Goal: Obtain resource: Download file/media

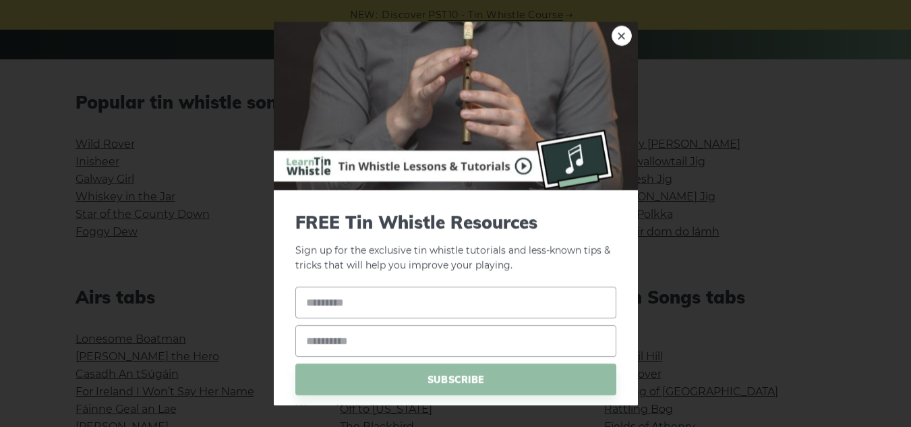
scroll to position [348, 0]
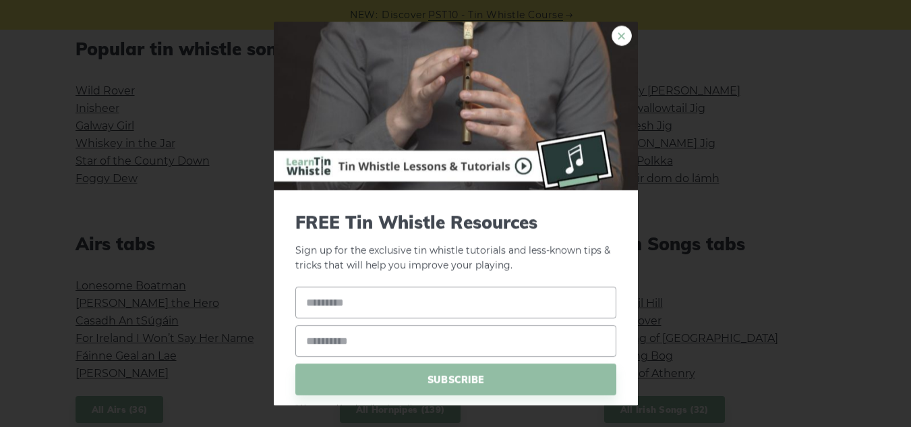
click at [611, 36] on link "×" at bounding box center [621, 36] width 20 height 20
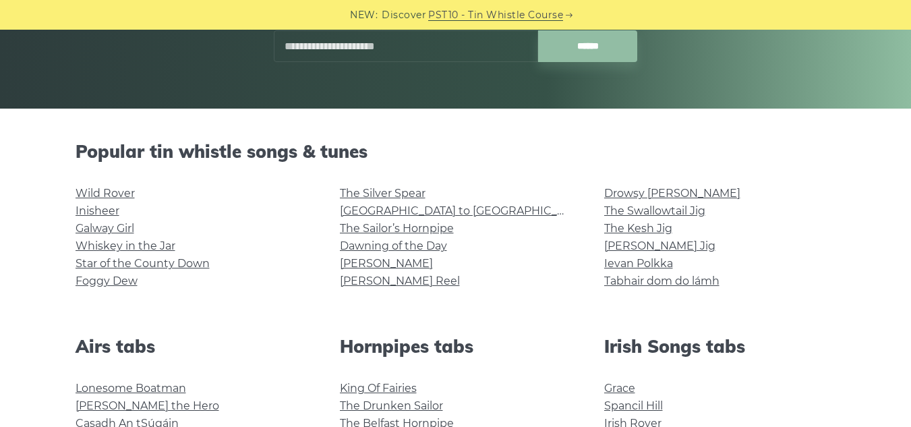
scroll to position [249, 0]
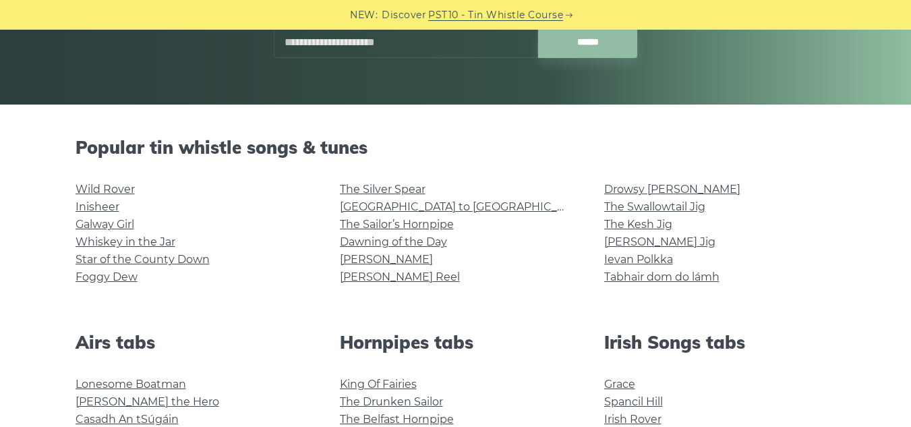
drag, startPoint x: 920, startPoint y: 127, endPoint x: 917, endPoint y: 109, distance: 17.8
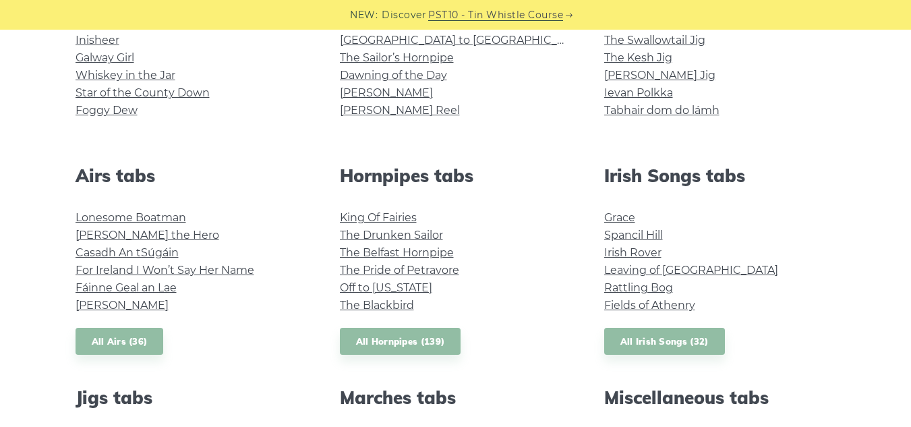
scroll to position [419, 0]
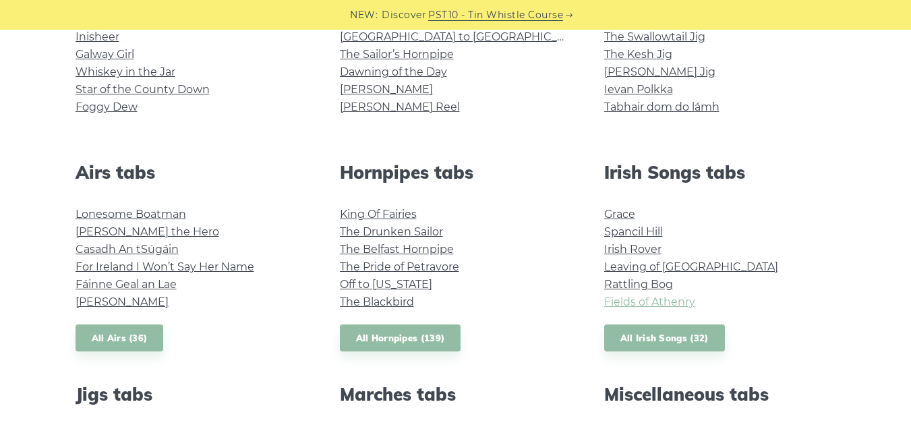
click at [642, 297] on link "Fields of Athenry" at bounding box center [649, 301] width 91 height 13
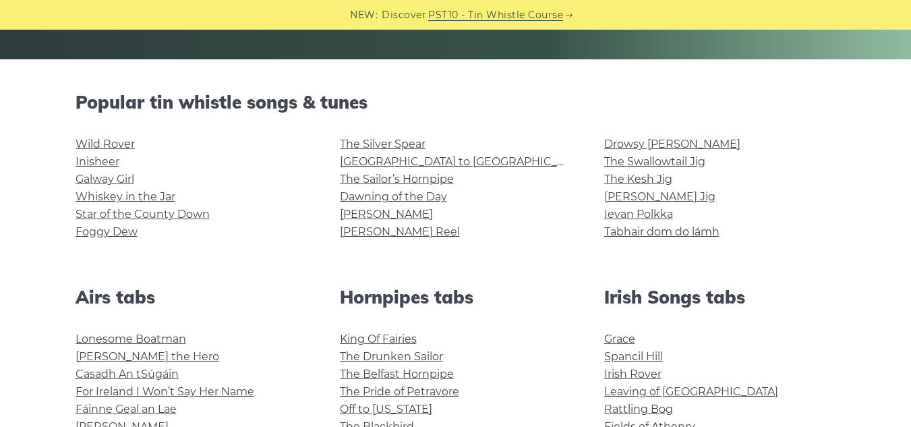
scroll to position [0, 0]
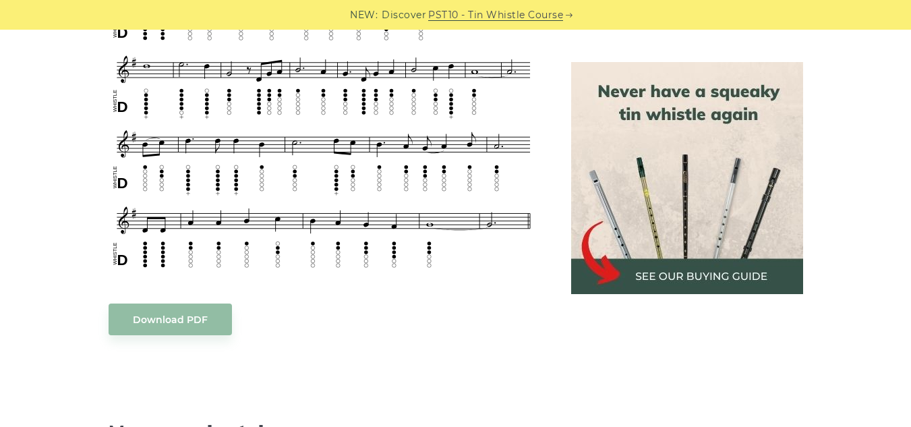
scroll to position [766, 0]
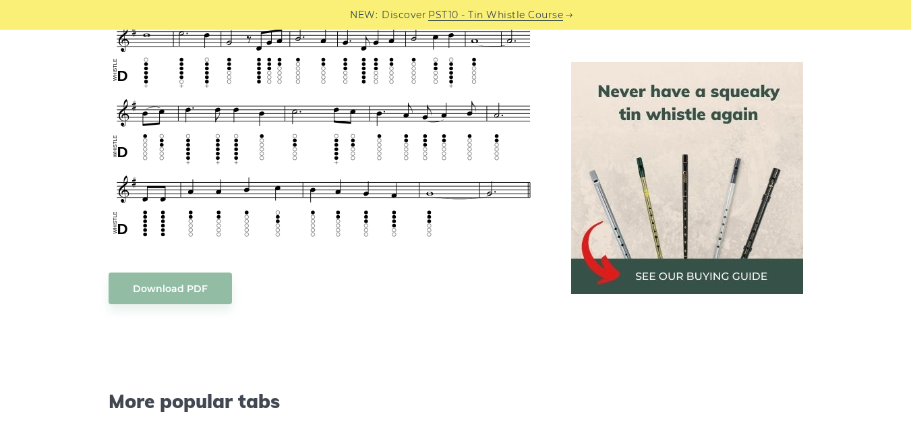
drag, startPoint x: 920, startPoint y: 62, endPoint x: 920, endPoint y: 206, distance: 144.2
click at [910, 206] on html "NEW: Discover PST10 - Tin Whistle Course Lessons Fingering Charts Tabs & Notes …" at bounding box center [455, 385] width 911 height 2302
click at [177, 297] on body "NEW: Discover PST10 - Tin Whistle Course Lessons Fingering Charts Tabs & Notes …" at bounding box center [455, 385] width 911 height 2302
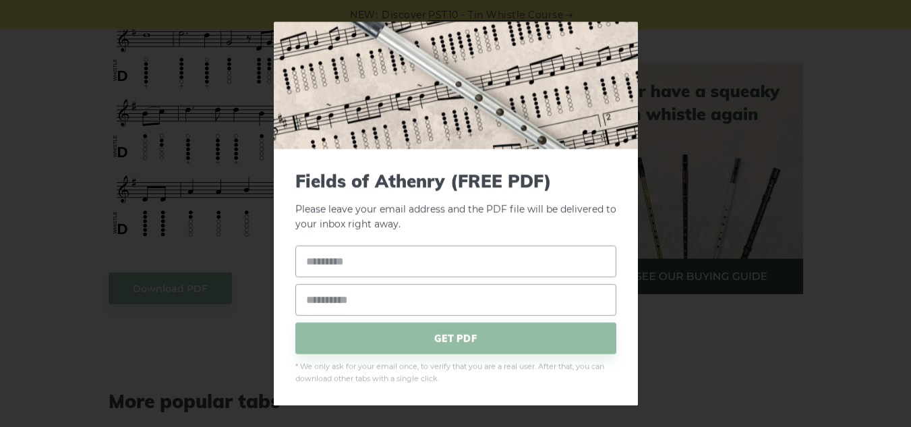
scroll to position [42, 0]
click at [514, 265] on input "text" at bounding box center [455, 261] width 321 height 32
type input "********"
type input "**********"
click at [483, 342] on span "GET PDF" at bounding box center [455, 337] width 321 height 32
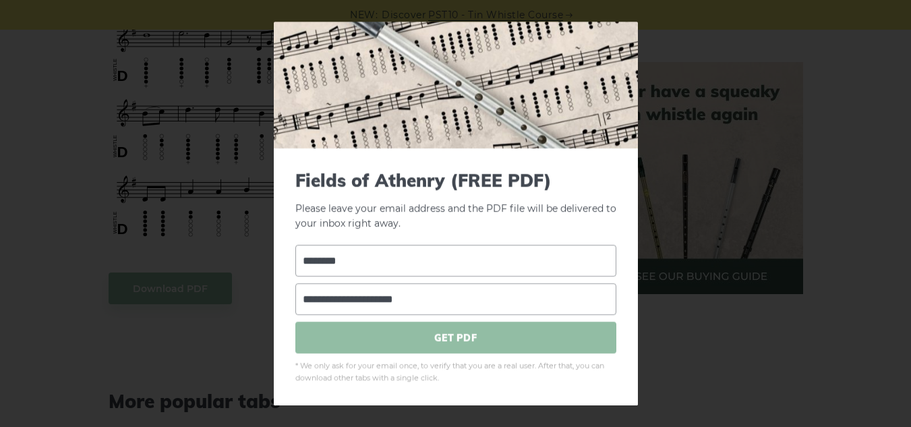
scroll to position [0, 0]
